Goal: Information Seeking & Learning: Learn about a topic

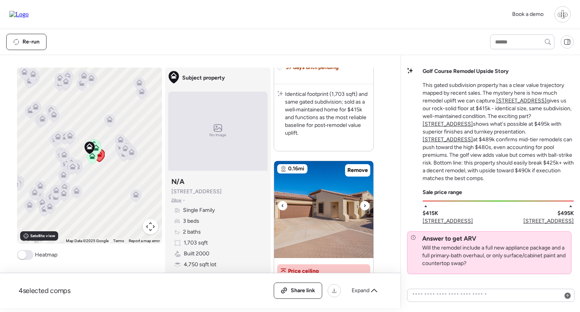
scroll to position [648, 0]
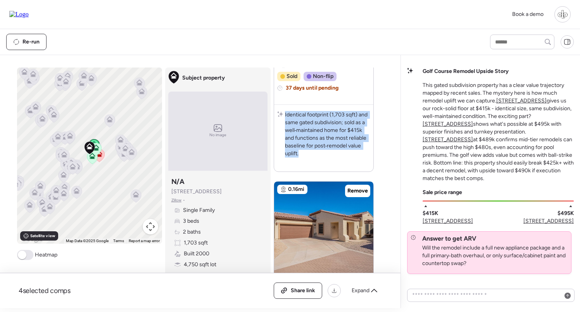
copy p "Identical footprint (1,703 sqft) and same gated subdivision; sold as a well‑mai…"
drag, startPoint x: 285, startPoint y: 115, endPoint x: 305, endPoint y: 152, distance: 41.6
click at [305, 152] on p "Identical footprint (1,703 sqft) and same gated subdivision; sold as a well‑mai…" at bounding box center [327, 134] width 85 height 47
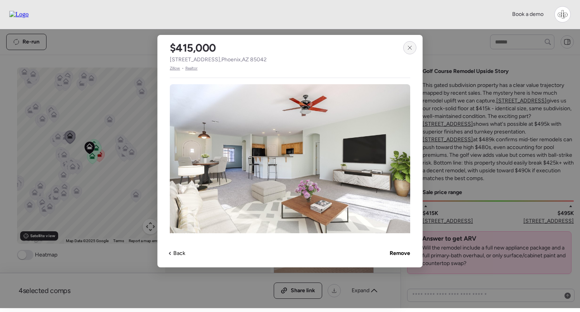
click at [406, 46] on div at bounding box center [409, 47] width 13 height 13
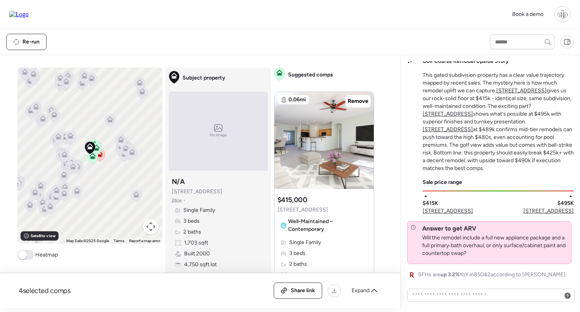
click at [73, 167] on icon at bounding box center [73, 166] width 6 height 6
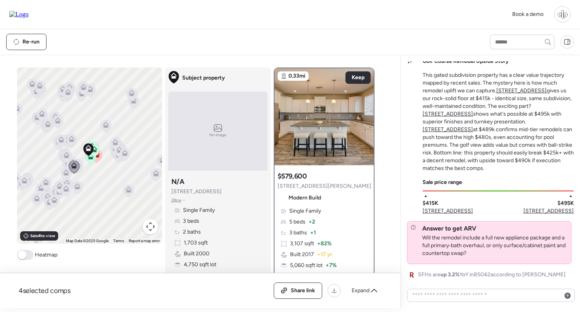
click at [72, 141] on icon at bounding box center [71, 140] width 5 height 2
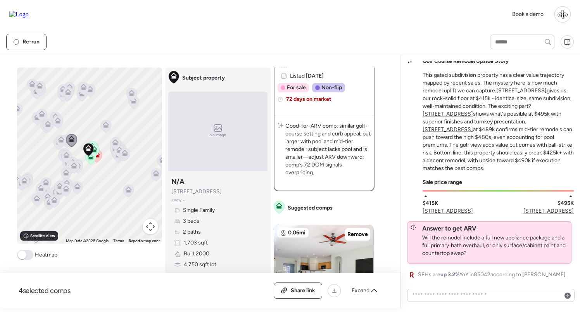
scroll to position [54, 0]
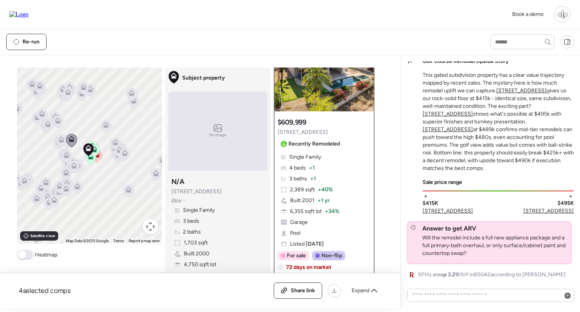
click at [340, 108] on img at bounding box center [323, 62] width 99 height 97
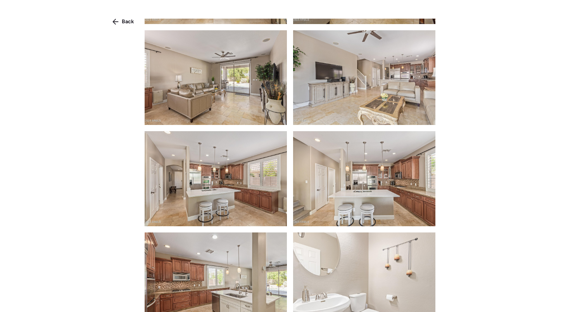
scroll to position [343, 0]
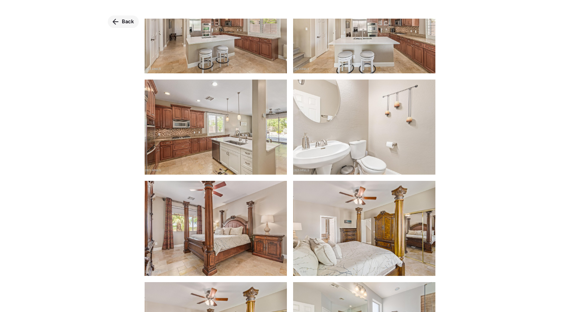
click at [127, 20] on span "Back" at bounding box center [128, 22] width 12 height 8
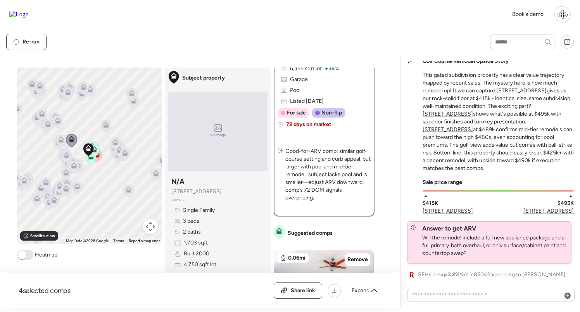
scroll to position [196, 0]
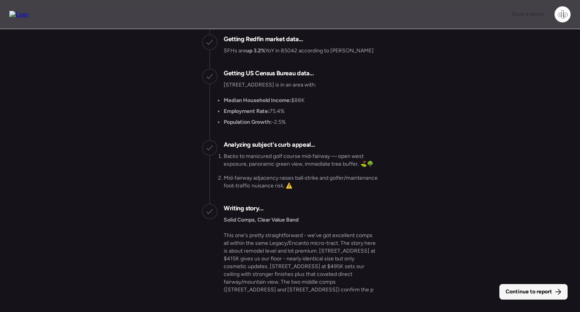
click at [550, 290] on span "Continue to report" at bounding box center [528, 292] width 47 height 8
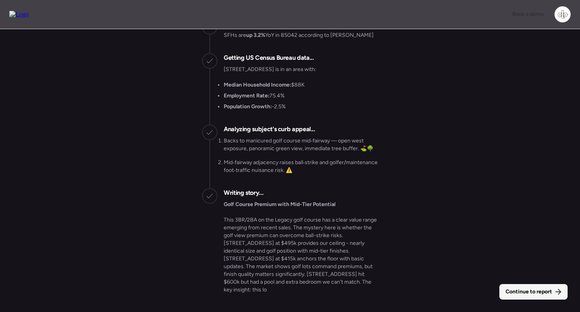
click at [540, 290] on span "Continue to report" at bounding box center [528, 292] width 47 height 8
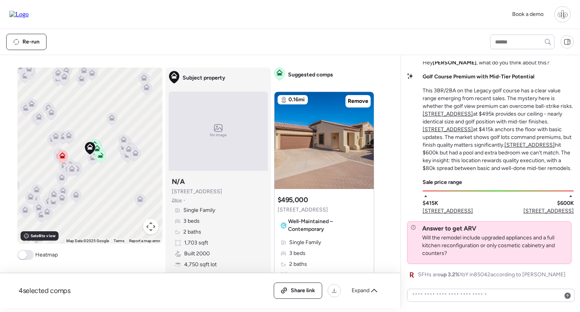
click at [74, 169] on icon at bounding box center [72, 167] width 6 height 3
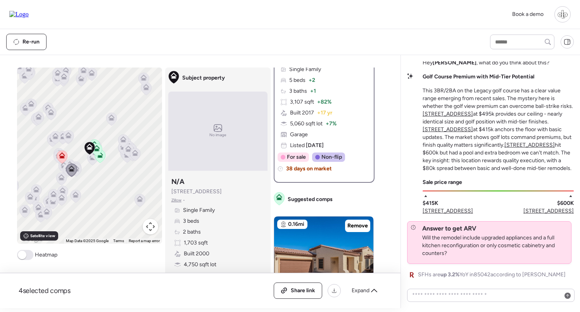
scroll to position [141, 0]
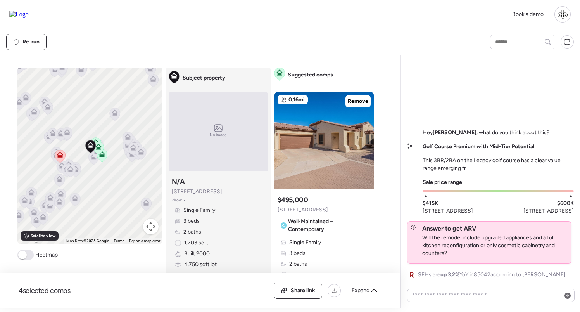
click at [71, 172] on icon at bounding box center [69, 170] width 5 height 2
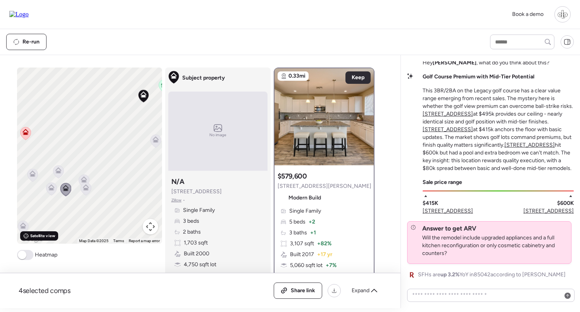
click at [28, 238] on icon at bounding box center [25, 235] width 5 height 5
click at [28, 236] on icon at bounding box center [25, 235] width 5 height 5
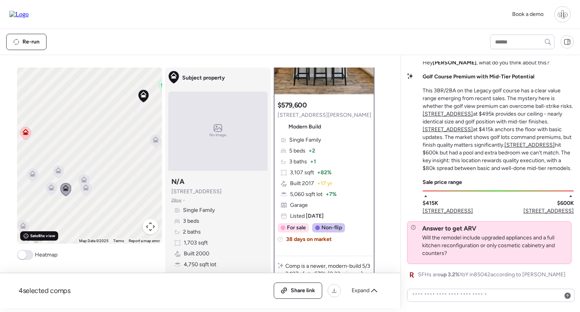
scroll to position [71, 0]
click at [47, 235] on span "Satellite view" at bounding box center [42, 236] width 25 height 6
click at [47, 235] on span "Road view" at bounding box center [39, 236] width 19 height 6
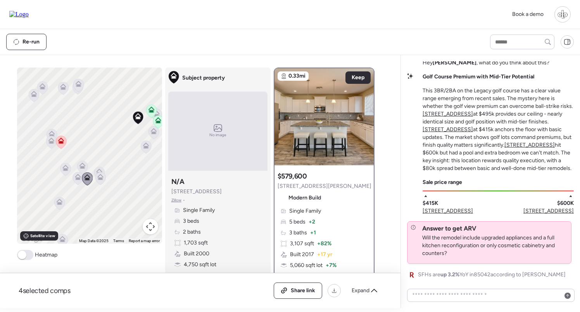
scroll to position [0, 0]
click at [323, 202] on div "Modern Build" at bounding box center [301, 197] width 47 height 12
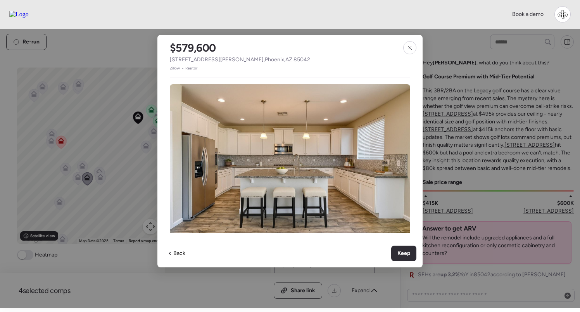
click at [179, 66] on span "Zillow" at bounding box center [175, 68] width 10 height 6
click at [411, 44] on div at bounding box center [409, 47] width 13 height 13
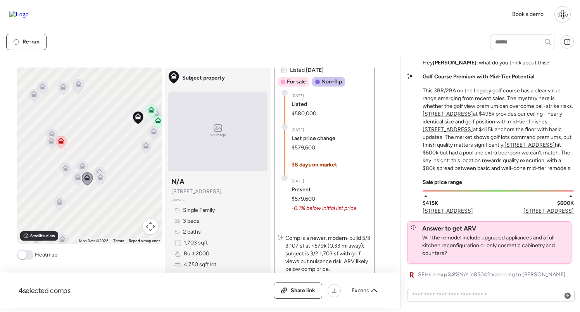
scroll to position [227, 0]
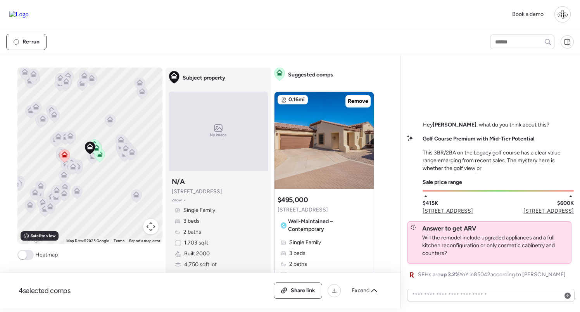
click at [57, 119] on icon at bounding box center [54, 116] width 10 height 13
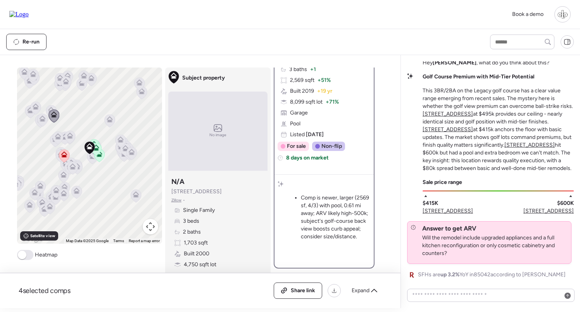
scroll to position [166, 0]
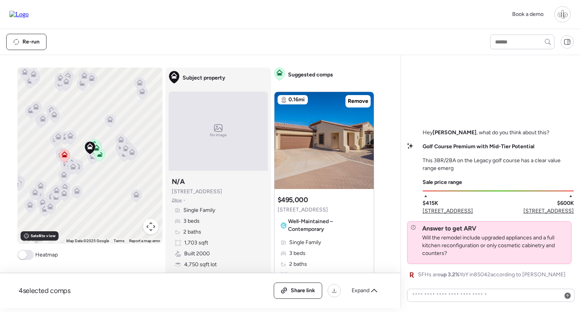
click at [73, 167] on icon at bounding box center [72, 168] width 5 height 2
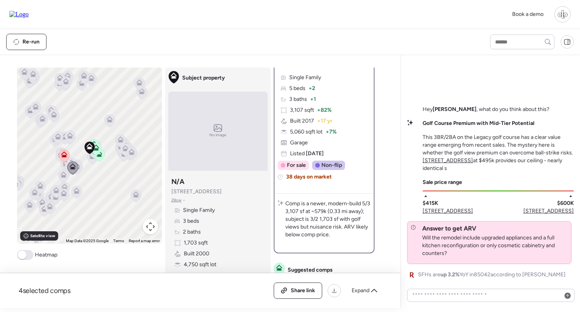
scroll to position [132, 0]
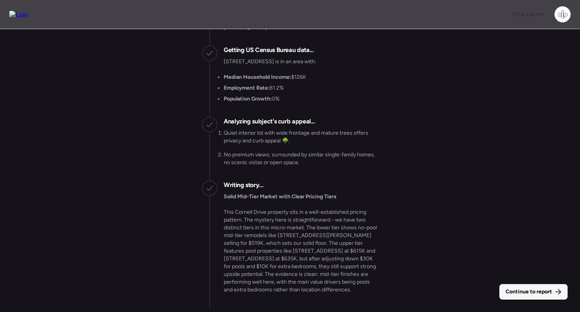
click at [540, 293] on span "Continue to report" at bounding box center [528, 292] width 47 height 8
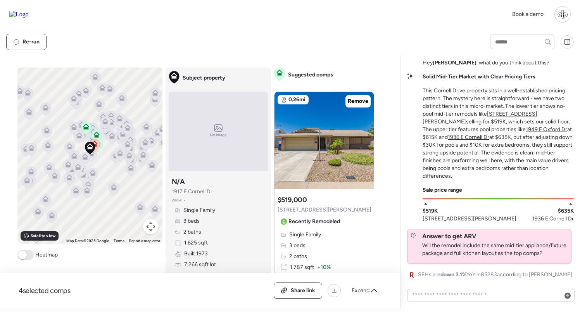
click at [84, 157] on icon at bounding box center [85, 157] width 6 height 6
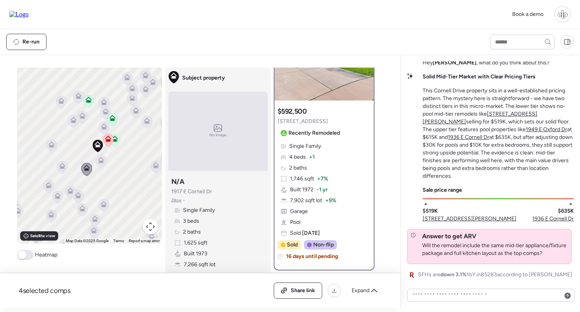
scroll to position [81, 0]
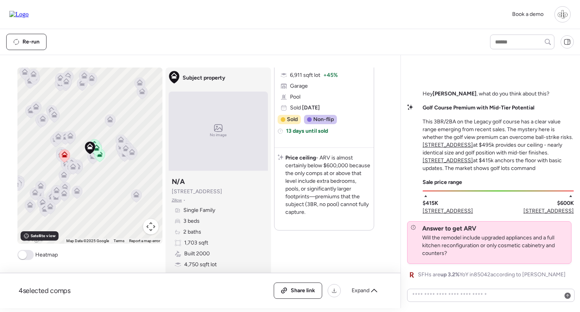
click at [111, 117] on icon at bounding box center [110, 119] width 6 height 6
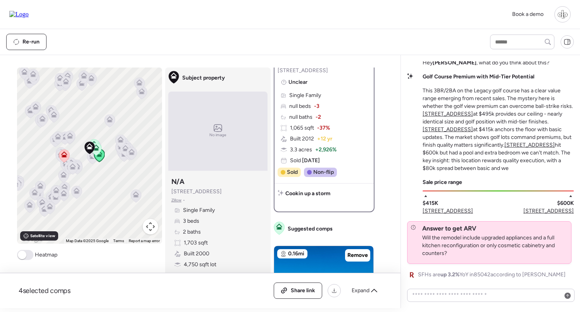
scroll to position [114, 0]
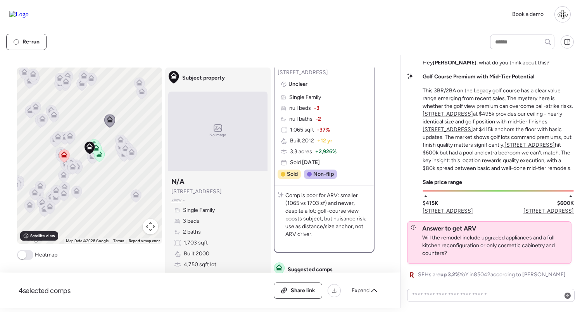
click at [69, 132] on icon at bounding box center [70, 137] width 10 height 13
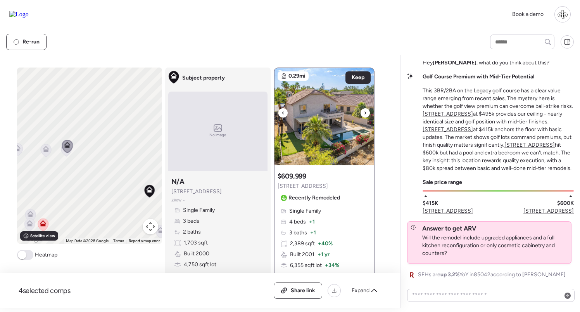
scroll to position [0, 0]
click at [344, 130] on img at bounding box center [323, 116] width 99 height 97
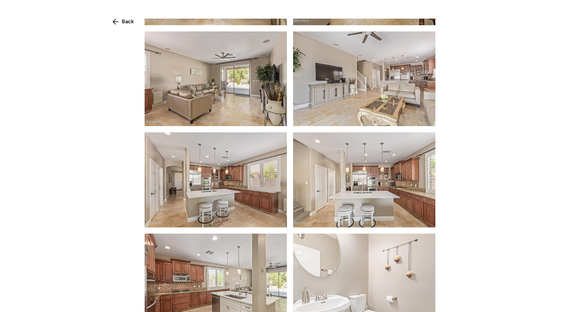
scroll to position [477, 0]
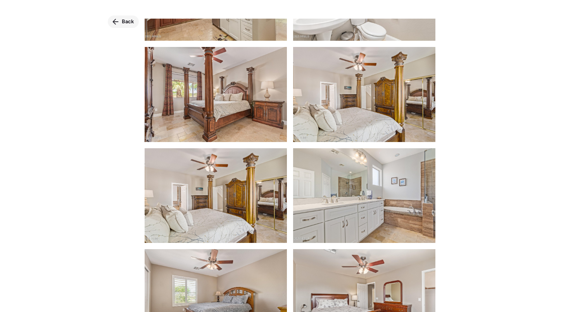
click at [125, 21] on span "Back" at bounding box center [128, 22] width 12 height 8
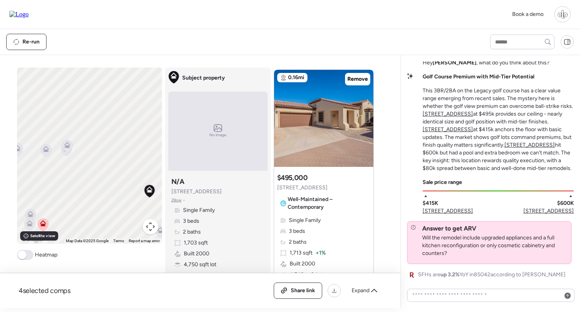
scroll to position [225, 0]
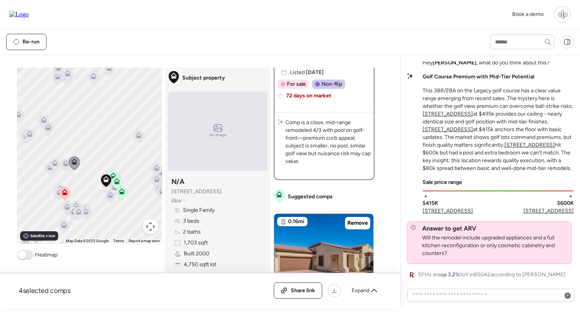
click at [65, 204] on icon at bounding box center [67, 207] width 6 height 6
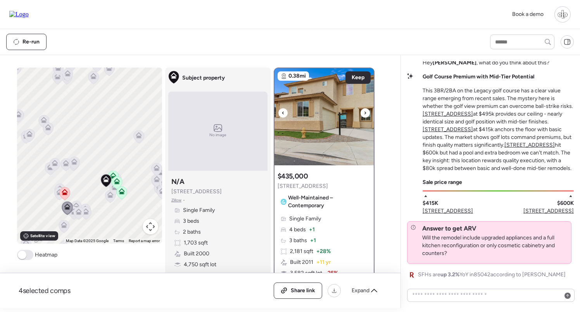
scroll to position [0, 0]
click at [348, 150] on img at bounding box center [323, 116] width 99 height 97
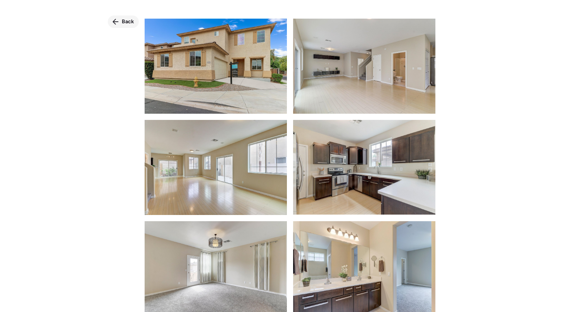
click at [128, 24] on span "Back" at bounding box center [128, 22] width 12 height 8
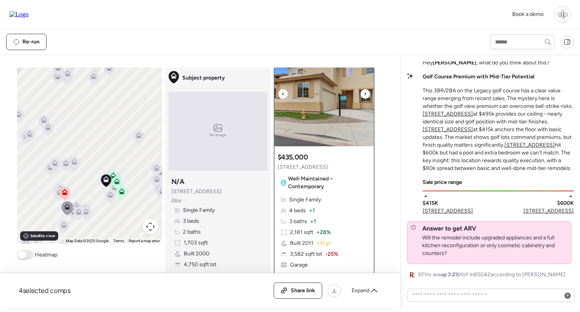
scroll to position [14, 0]
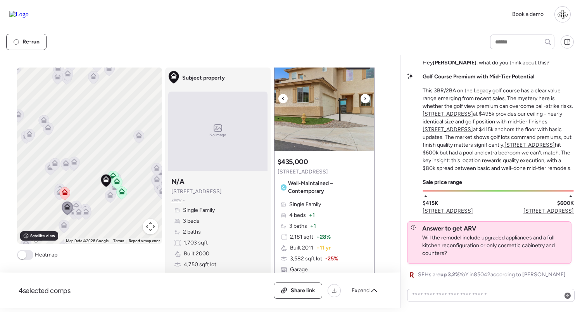
click at [330, 144] on img at bounding box center [323, 102] width 99 height 97
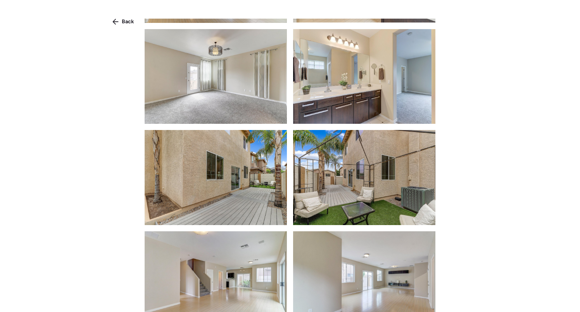
scroll to position [372, 0]
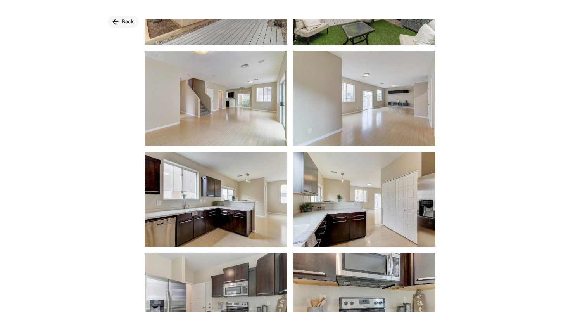
click at [126, 22] on span "Back" at bounding box center [128, 22] width 12 height 8
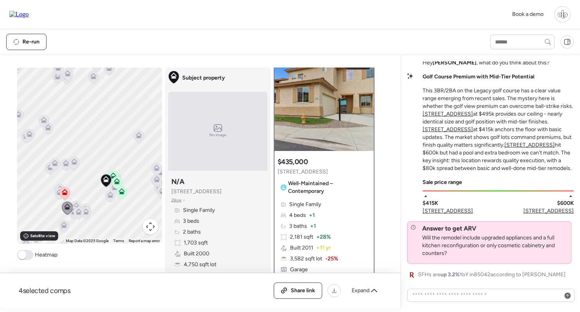
click at [531, 209] on span "2633 E Fremont Rd" at bounding box center [548, 211] width 50 height 8
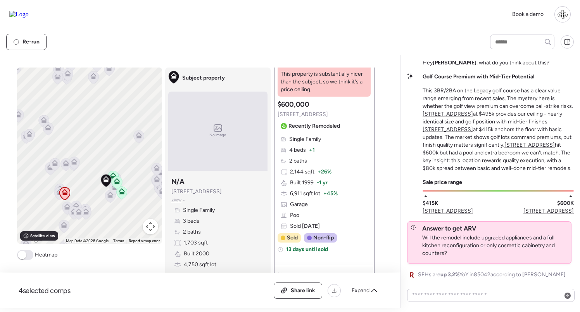
scroll to position [114, 0]
click at [449, 211] on span "7019 S Golfside Ln" at bounding box center [448, 211] width 50 height 8
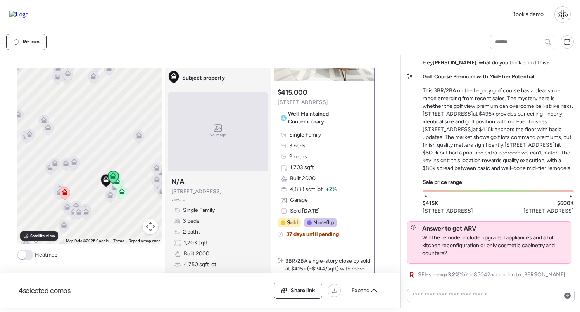
scroll to position [83, 0]
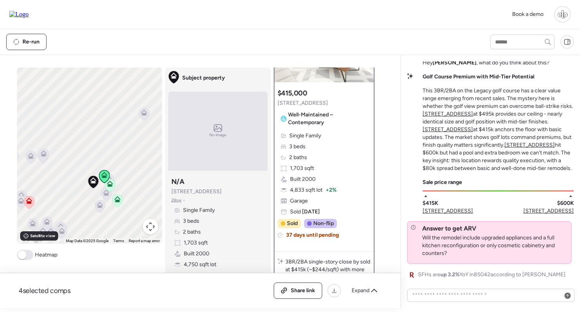
click at [110, 187] on icon at bounding box center [110, 185] width 10 height 13
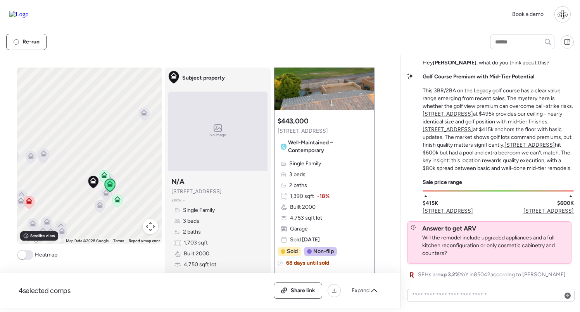
scroll to position [61, 0]
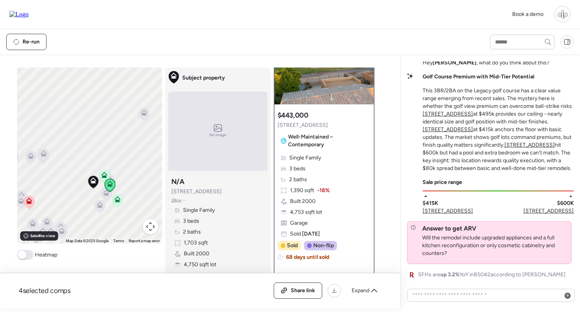
click at [119, 203] on icon at bounding box center [117, 200] width 10 height 13
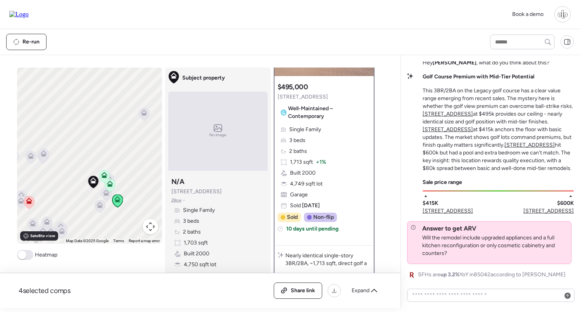
scroll to position [90, 0]
click at [105, 195] on icon at bounding box center [106, 194] width 5 height 2
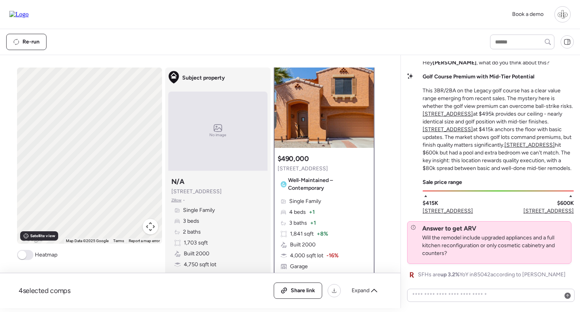
scroll to position [0, 0]
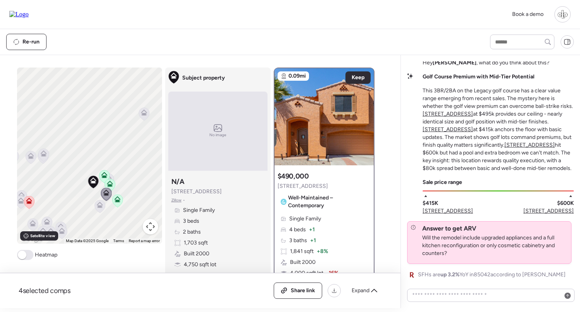
click at [102, 207] on icon at bounding box center [99, 206] width 5 height 2
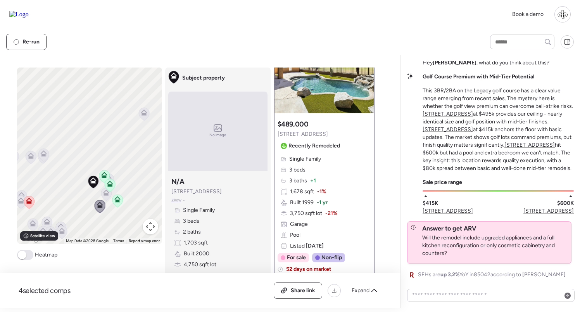
scroll to position [97, 0]
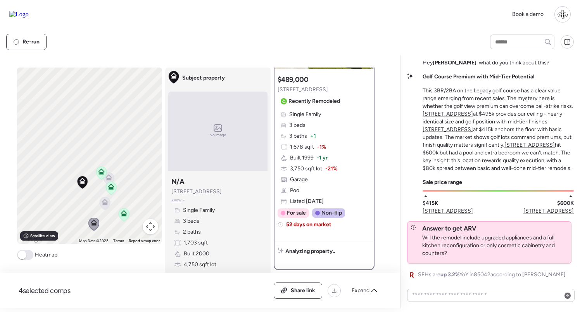
click at [109, 177] on icon at bounding box center [108, 177] width 6 height 6
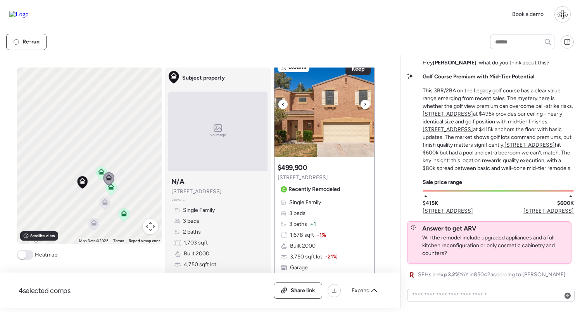
scroll to position [0, 0]
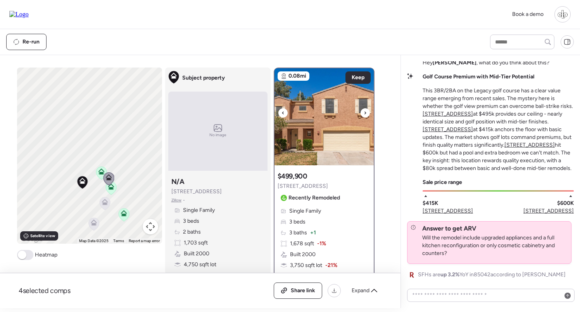
click at [341, 124] on img at bounding box center [323, 116] width 99 height 97
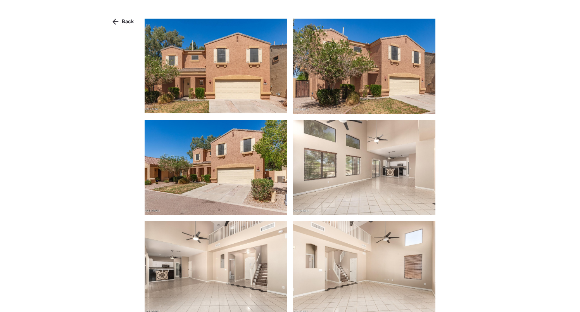
scroll to position [351, 0]
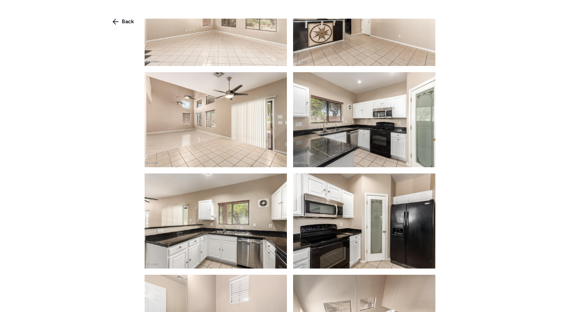
drag, startPoint x: 128, startPoint y: 21, endPoint x: 175, endPoint y: 64, distance: 62.8
click at [128, 21] on span "Back" at bounding box center [128, 22] width 12 height 8
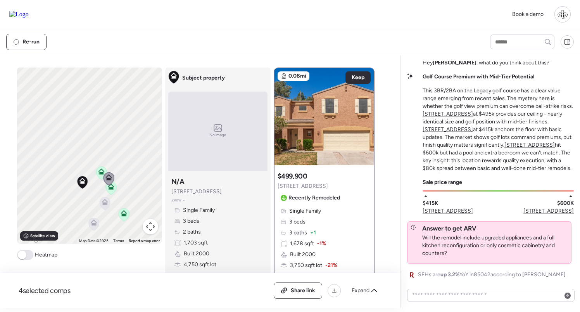
scroll to position [0, 0]
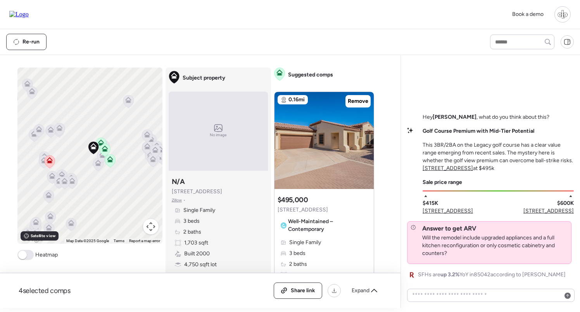
click at [112, 164] on icon at bounding box center [110, 160] width 10 height 13
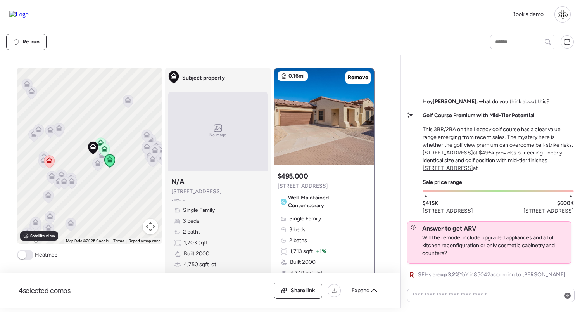
click at [105, 149] on icon at bounding box center [104, 148] width 6 height 6
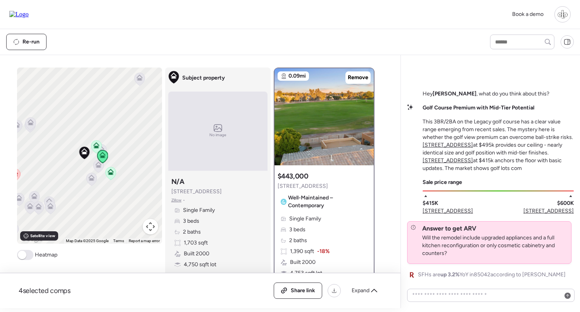
click at [94, 144] on icon at bounding box center [96, 145] width 6 height 6
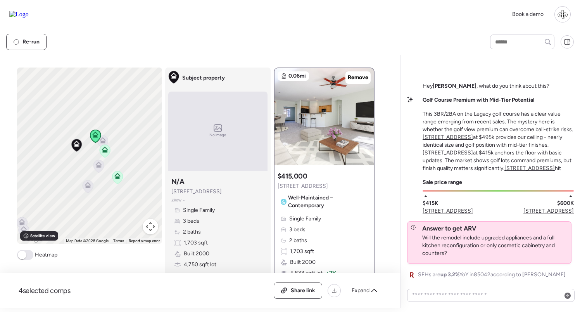
click at [100, 169] on icon at bounding box center [98, 166] width 10 height 13
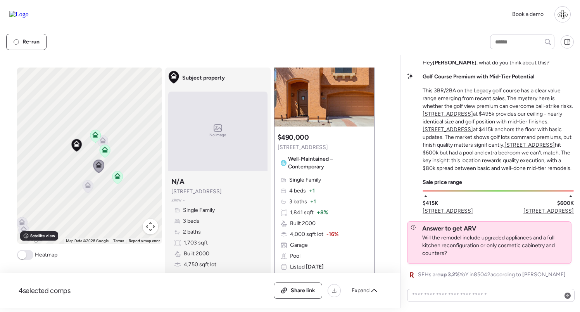
scroll to position [171, 0]
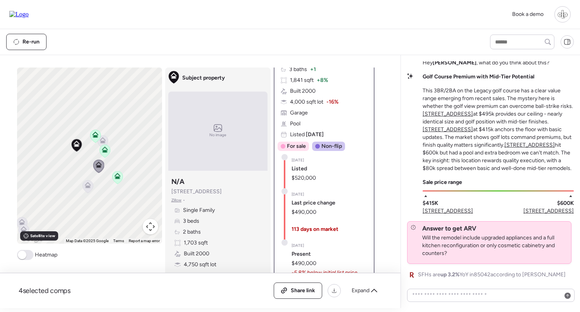
click at [107, 140] on icon at bounding box center [102, 141] width 10 height 13
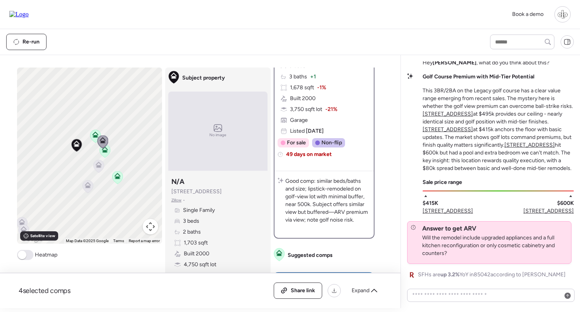
scroll to position [157, 0]
click at [85, 190] on icon at bounding box center [88, 186] width 10 height 13
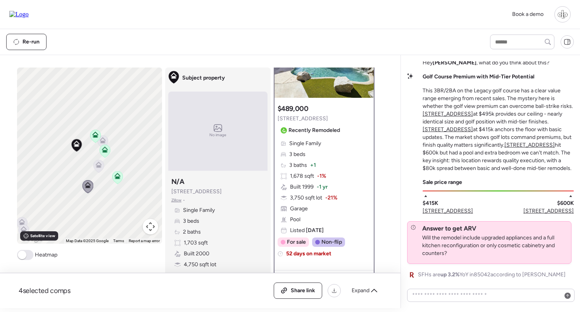
scroll to position [147, 0]
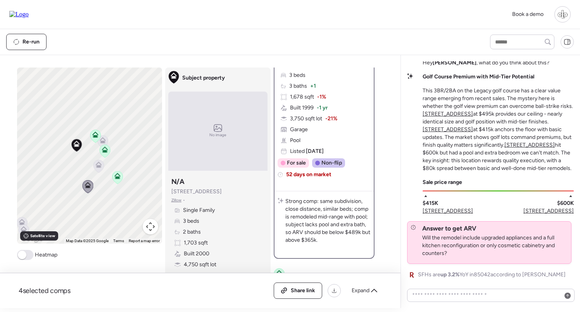
click at [100, 166] on icon at bounding box center [98, 166] width 5 height 2
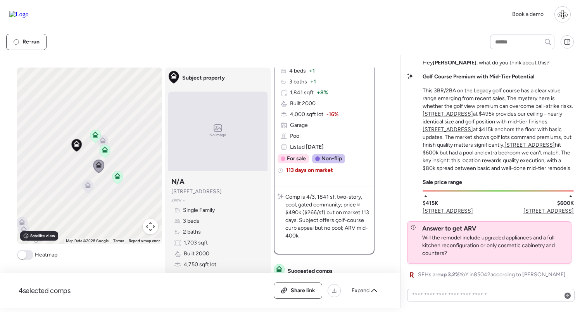
scroll to position [162, 0]
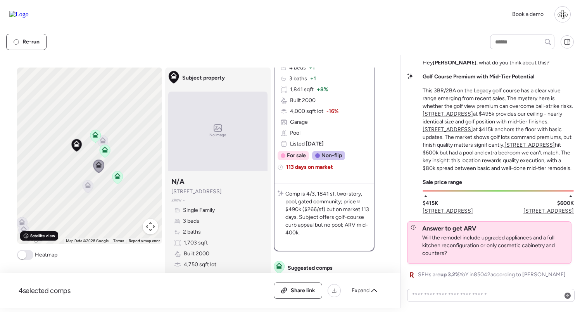
click at [38, 234] on span "Satellite view" at bounding box center [42, 236] width 25 height 6
click at [38, 235] on span "Road view" at bounding box center [39, 236] width 19 height 6
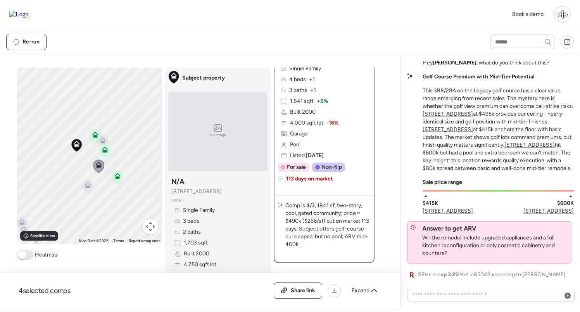
scroll to position [149, 0]
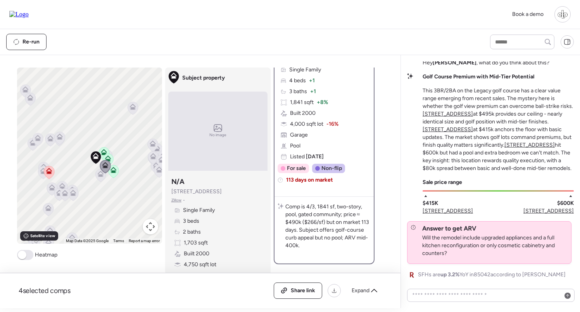
click at [59, 135] on icon at bounding box center [60, 134] width 6 height 3
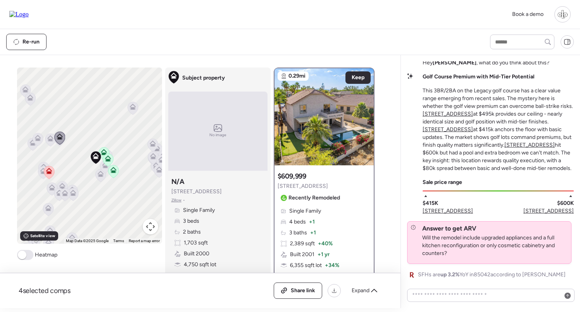
scroll to position [139, 0]
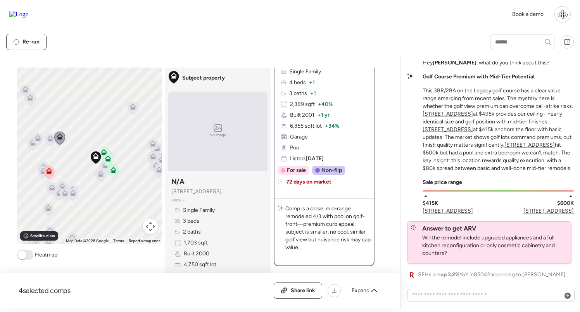
click at [38, 137] on icon at bounding box center [38, 138] width 6 height 6
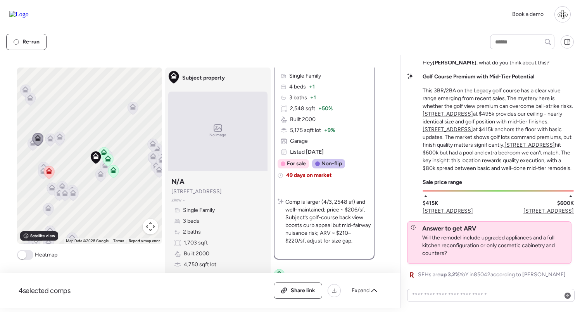
scroll to position [142, 0]
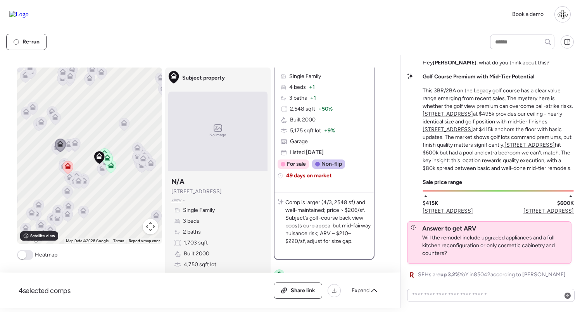
click at [137, 148] on icon at bounding box center [137, 147] width 6 height 6
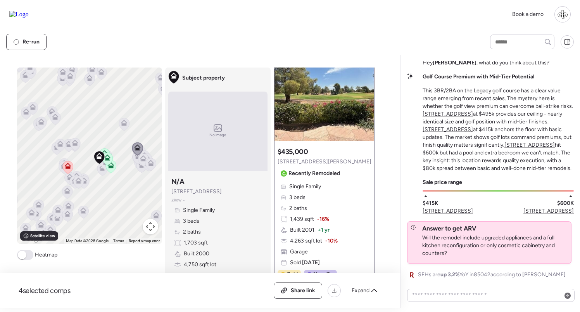
scroll to position [18, 0]
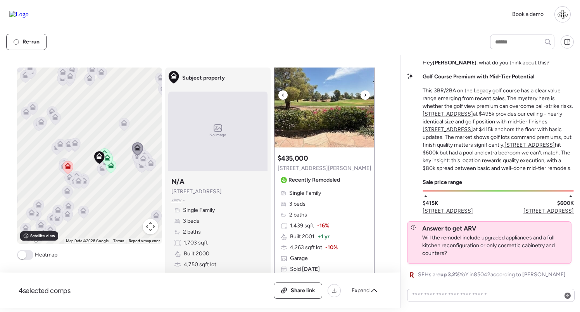
click at [334, 124] on img at bounding box center [323, 98] width 99 height 97
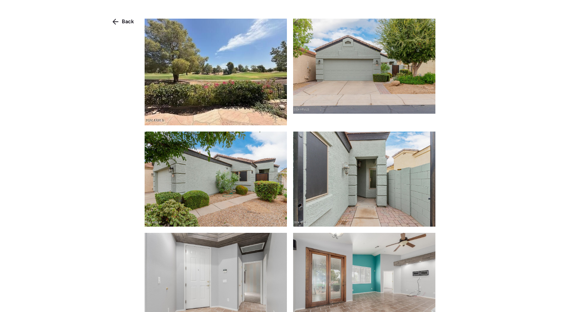
scroll to position [300, 0]
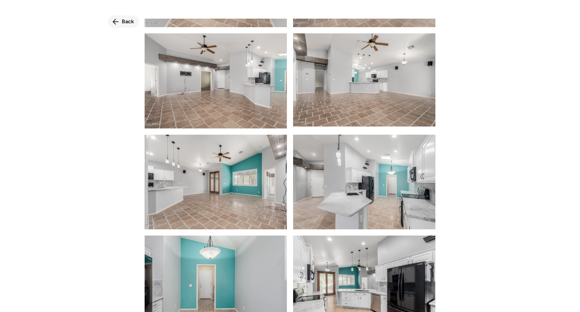
click at [124, 21] on span "Back" at bounding box center [128, 22] width 12 height 8
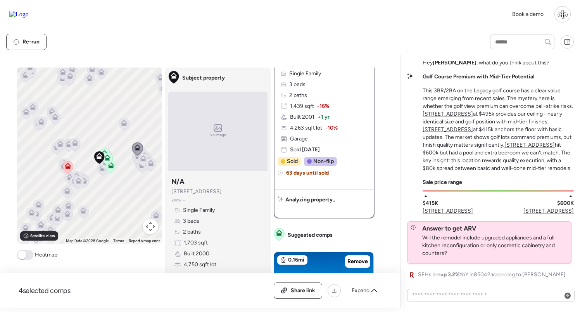
scroll to position [138, 0]
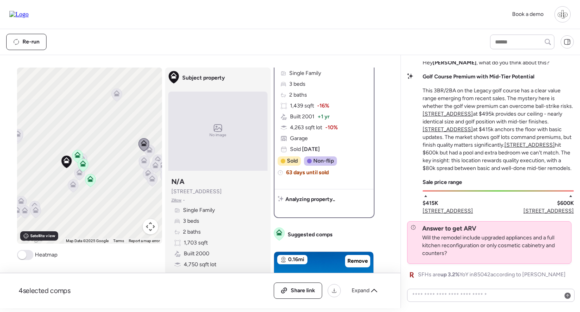
drag, startPoint x: 136, startPoint y: 159, endPoint x: 120, endPoint y: 159, distance: 15.9
click at [120, 159] on div "To navigate, press the arrow keys. To activate drag with keyboard, press Alt + …" at bounding box center [89, 155] width 145 height 176
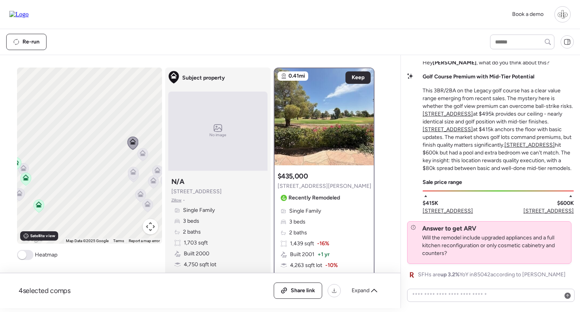
scroll to position [0, 0]
click at [335, 80] on img at bounding box center [323, 116] width 99 height 97
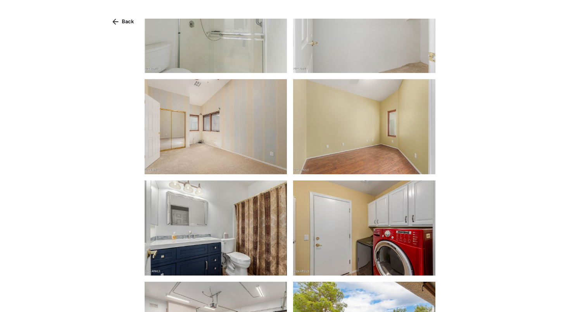
scroll to position [1038, 0]
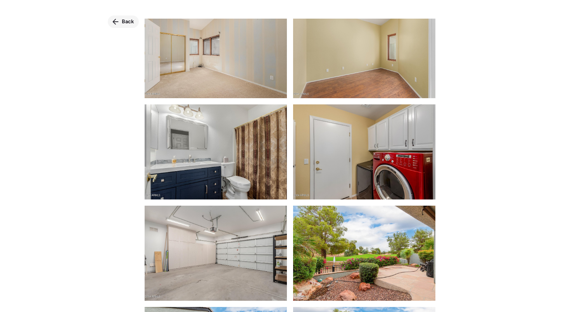
click at [126, 24] on span "Back" at bounding box center [128, 22] width 12 height 8
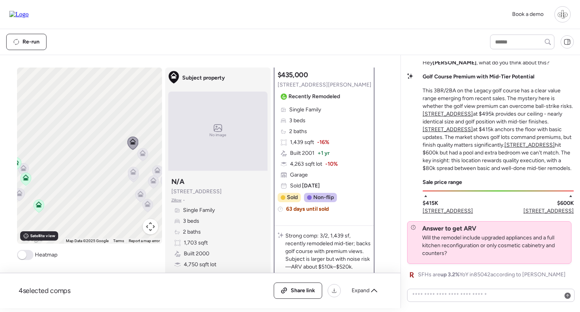
scroll to position [30, 0]
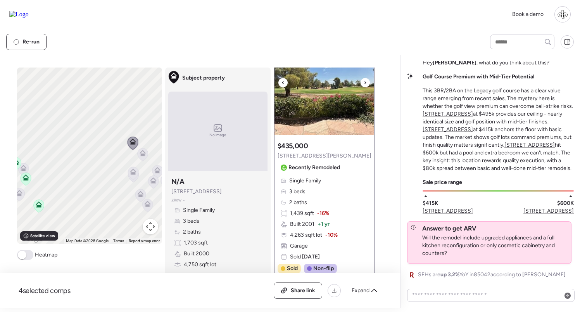
click at [318, 122] on img at bounding box center [323, 86] width 99 height 97
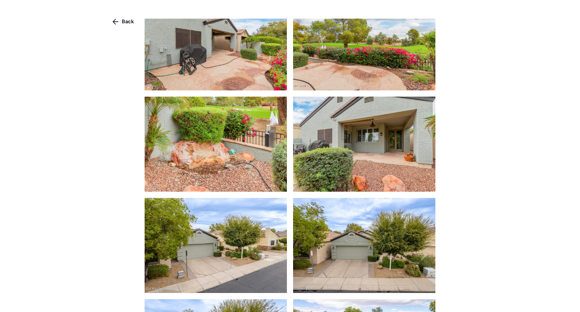
scroll to position [1155, 0]
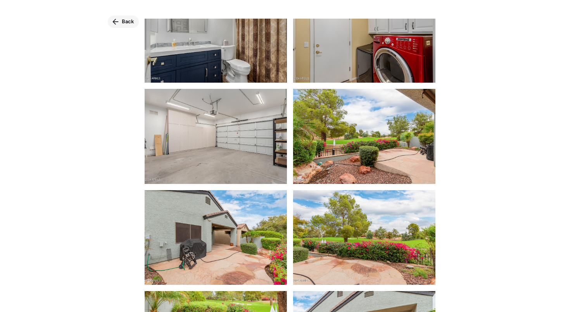
click at [122, 24] on span "Back" at bounding box center [128, 22] width 12 height 8
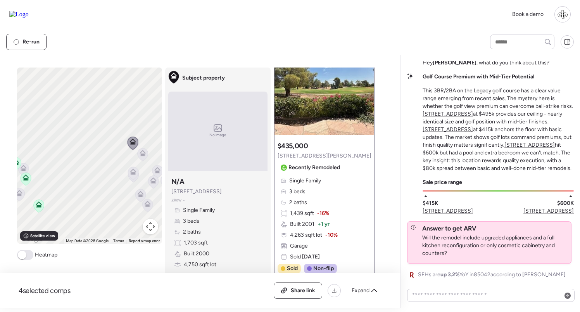
scroll to position [47, 0]
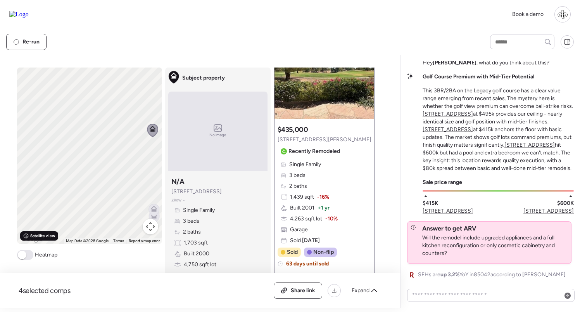
click at [45, 240] on div "Satellite view" at bounding box center [39, 235] width 38 height 9
click at [40, 239] on div "Road view" at bounding box center [36, 235] width 32 height 9
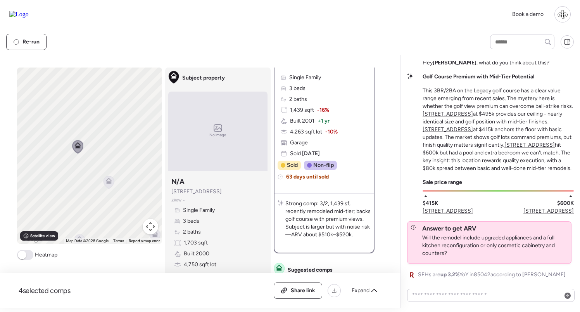
scroll to position [135, 0]
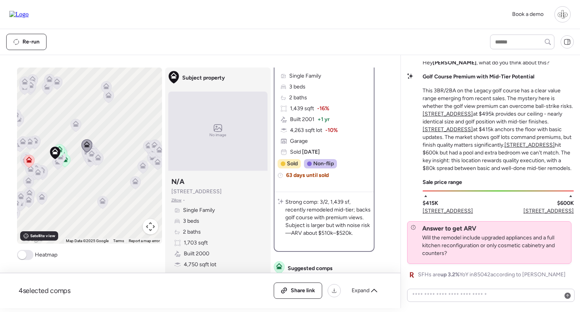
drag, startPoint x: 55, startPoint y: 160, endPoint x: 88, endPoint y: 152, distance: 33.9
click at [88, 152] on div "To navigate, press the arrow keys. To activate drag with keyboard, press Alt + …" at bounding box center [89, 155] width 145 height 176
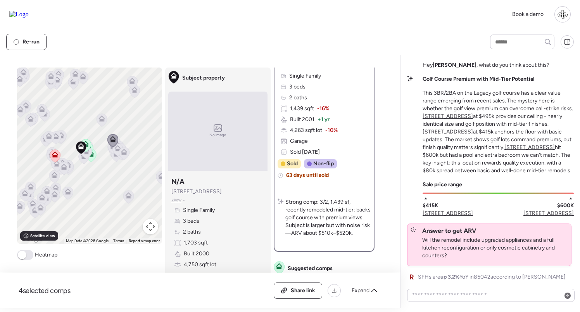
scroll to position [-2, 0]
click at [450, 116] on u "[STREET_ADDRESS]" at bounding box center [448, 116] width 50 height 7
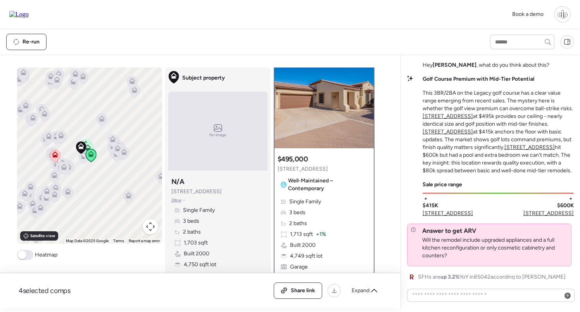
scroll to position [0, 0]
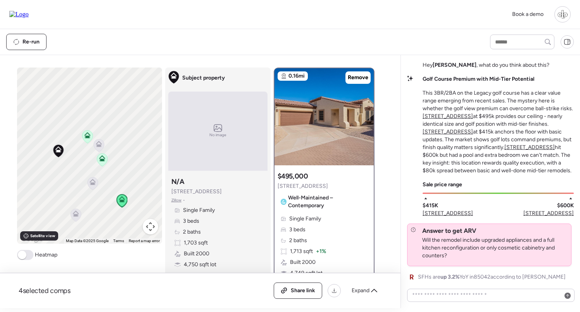
click at [504, 146] on u "[STREET_ADDRESS]" at bounding box center [529, 147] width 50 height 7
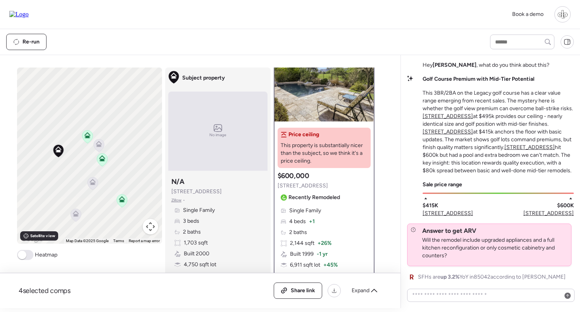
scroll to position [24, 0]
